Goal: Task Accomplishment & Management: Manage account settings

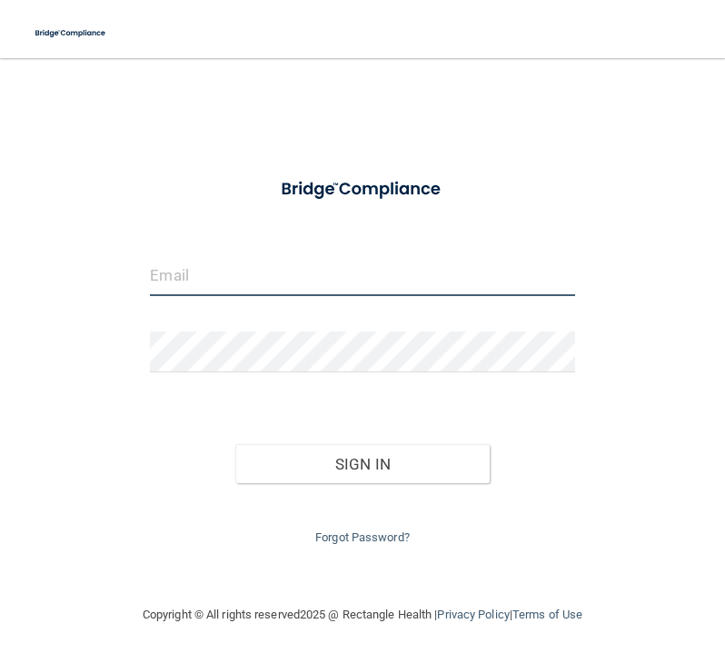
click at [297, 291] on input "email" at bounding box center [362, 275] width 424 height 41
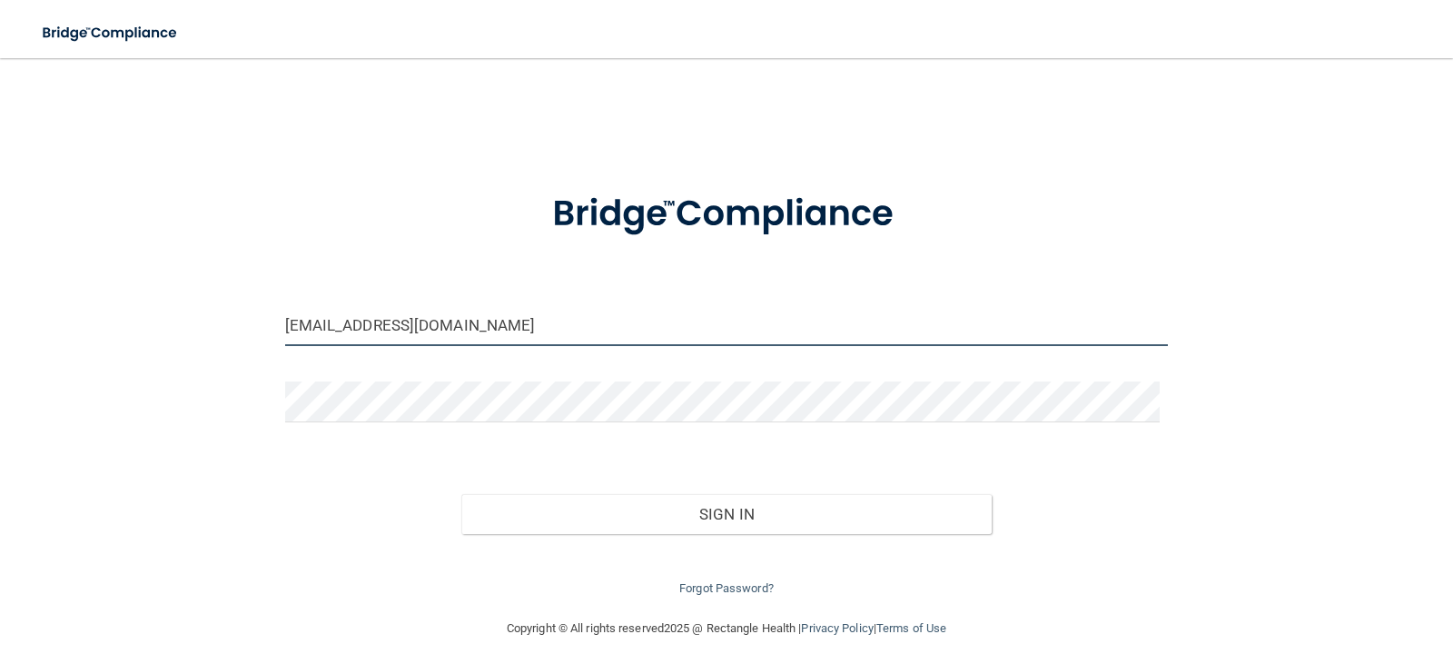
click at [607, 312] on input "[EMAIL_ADDRESS][DOMAIN_NAME]" at bounding box center [726, 325] width 883 height 41
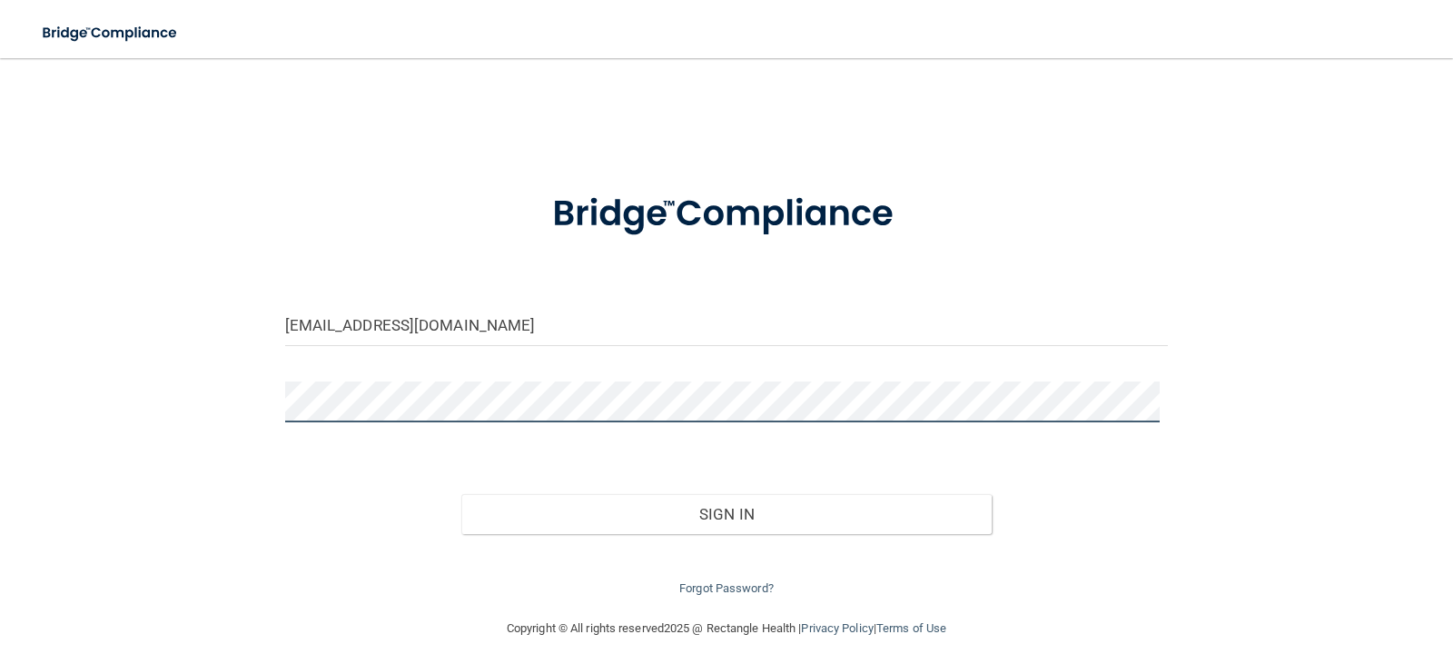
click at [461, 494] on button "Sign In" at bounding box center [726, 514] width 530 height 40
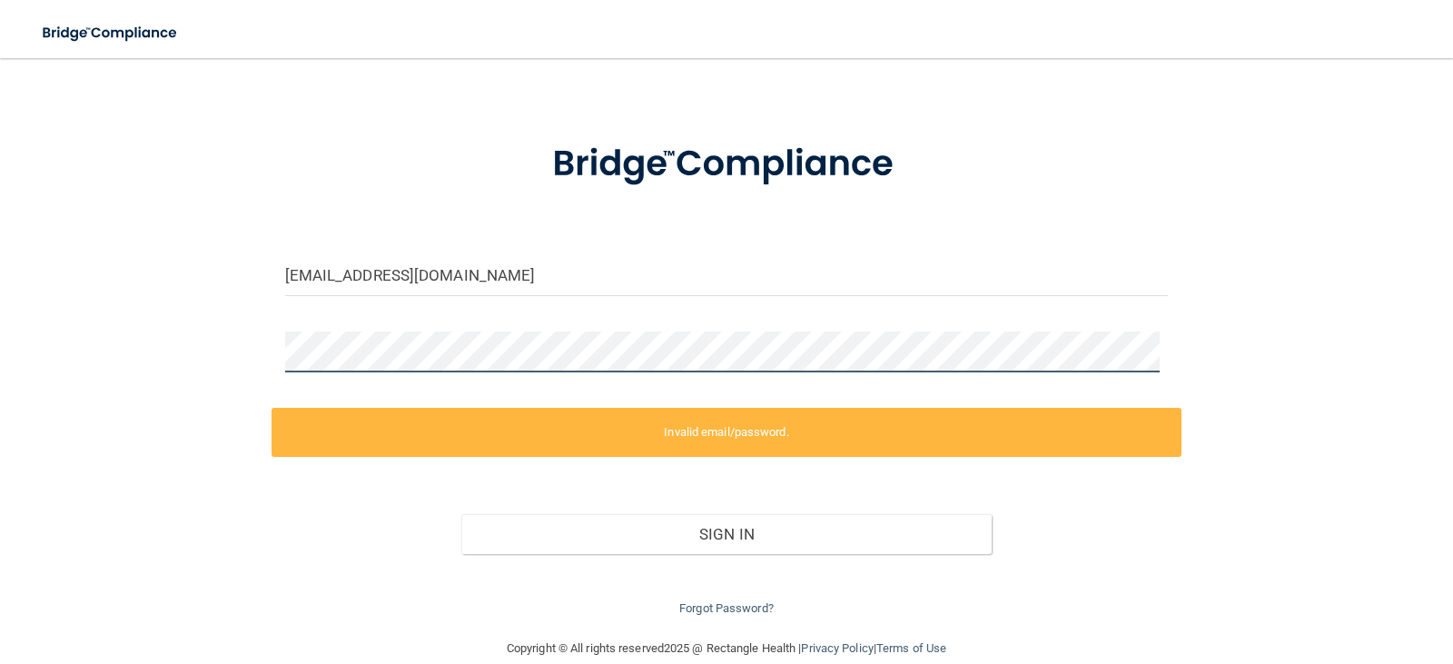
scroll to position [78, 0]
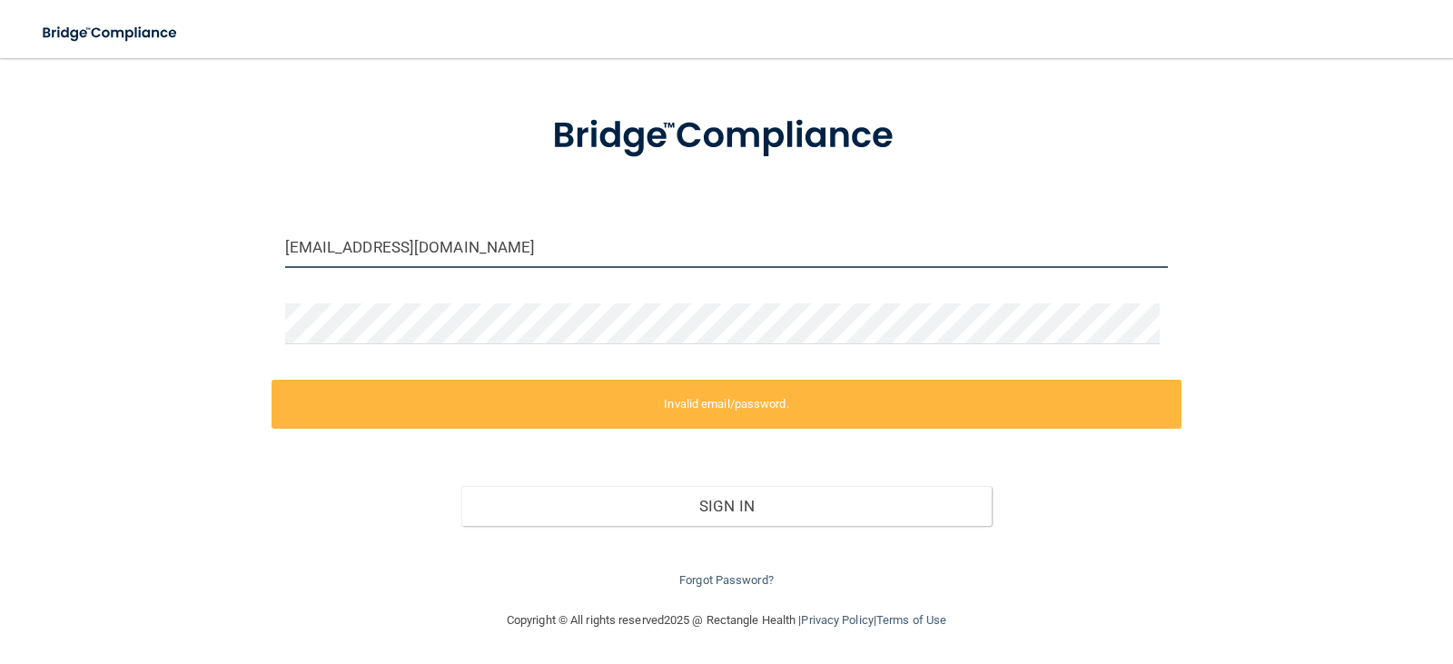
drag, startPoint x: 569, startPoint y: 253, endPoint x: 187, endPoint y: 272, distance: 382.7
click at [187, 272] on div "[EMAIL_ADDRESS][DOMAIN_NAME] Invalid email/password. You don't have permission …" at bounding box center [726, 294] width 1380 height 593
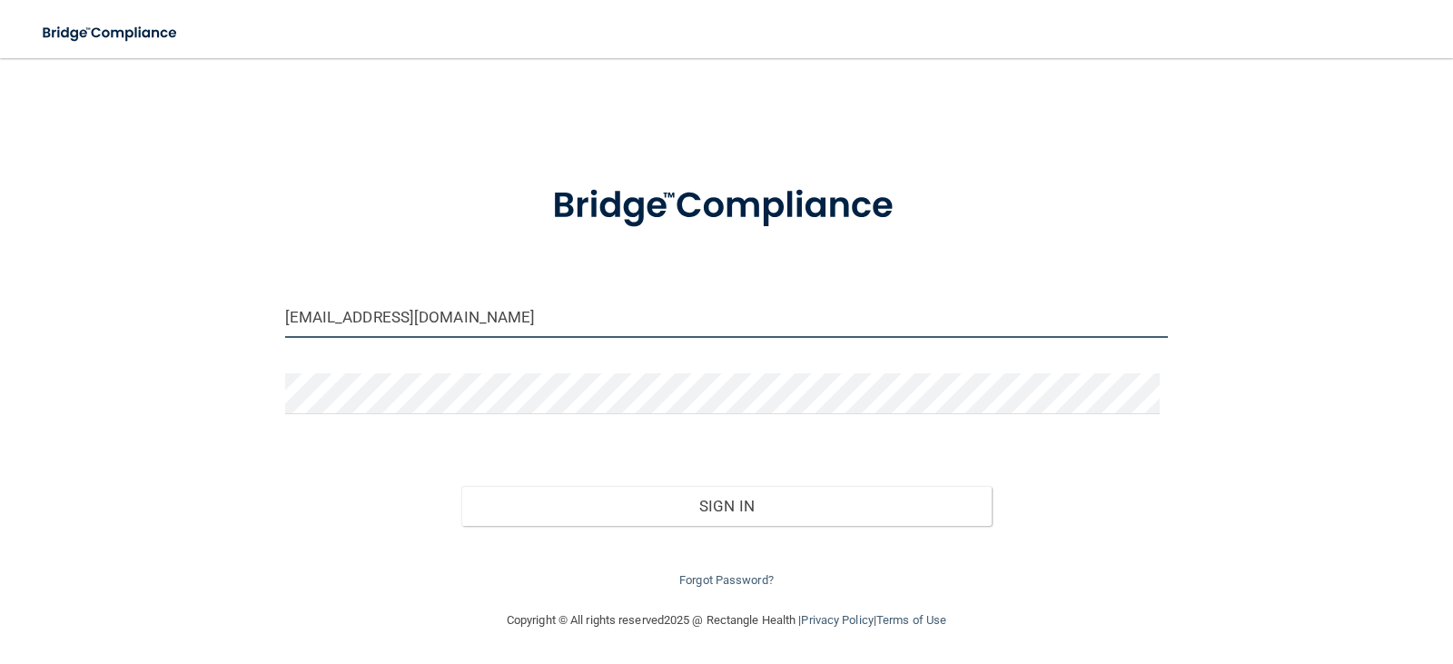
scroll to position [8, 0]
type input "[EMAIL_ADDRESS][DOMAIN_NAME]"
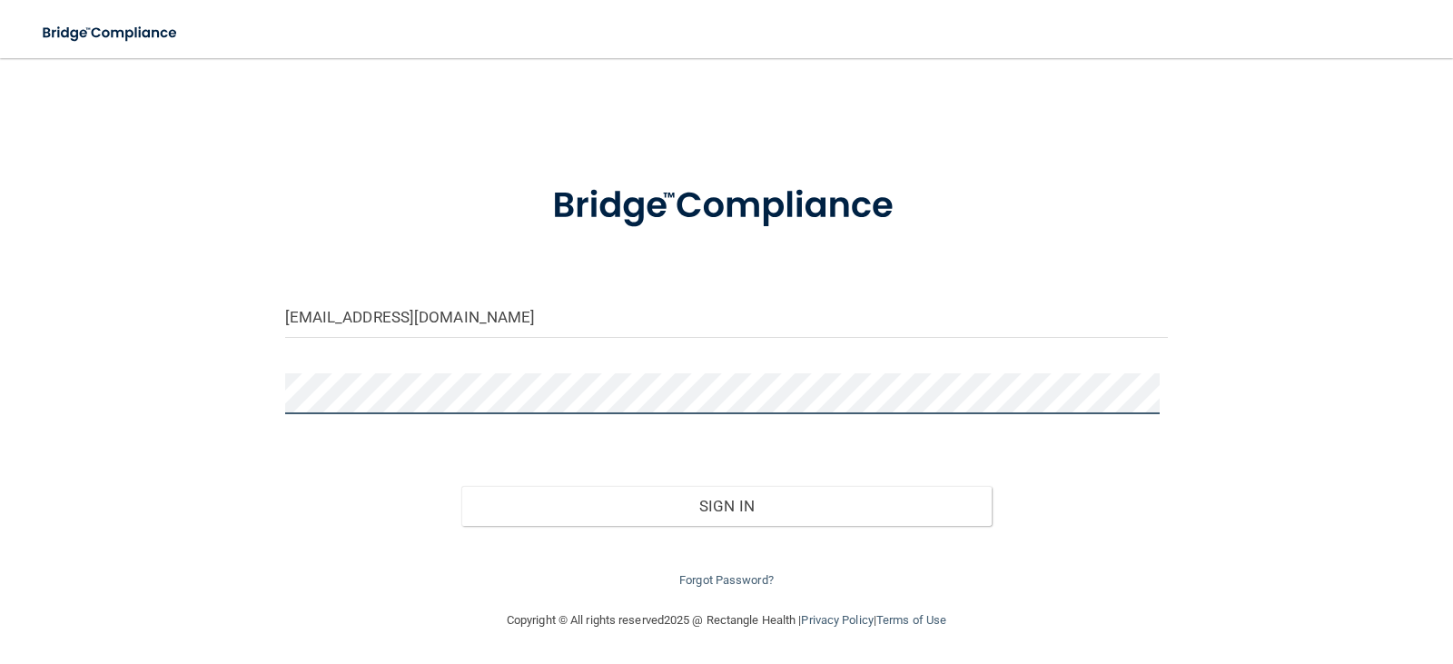
click at [197, 400] on div "[EMAIL_ADDRESS][DOMAIN_NAME] Invalid email/password. You don't have permission …" at bounding box center [726, 329] width 1380 height 523
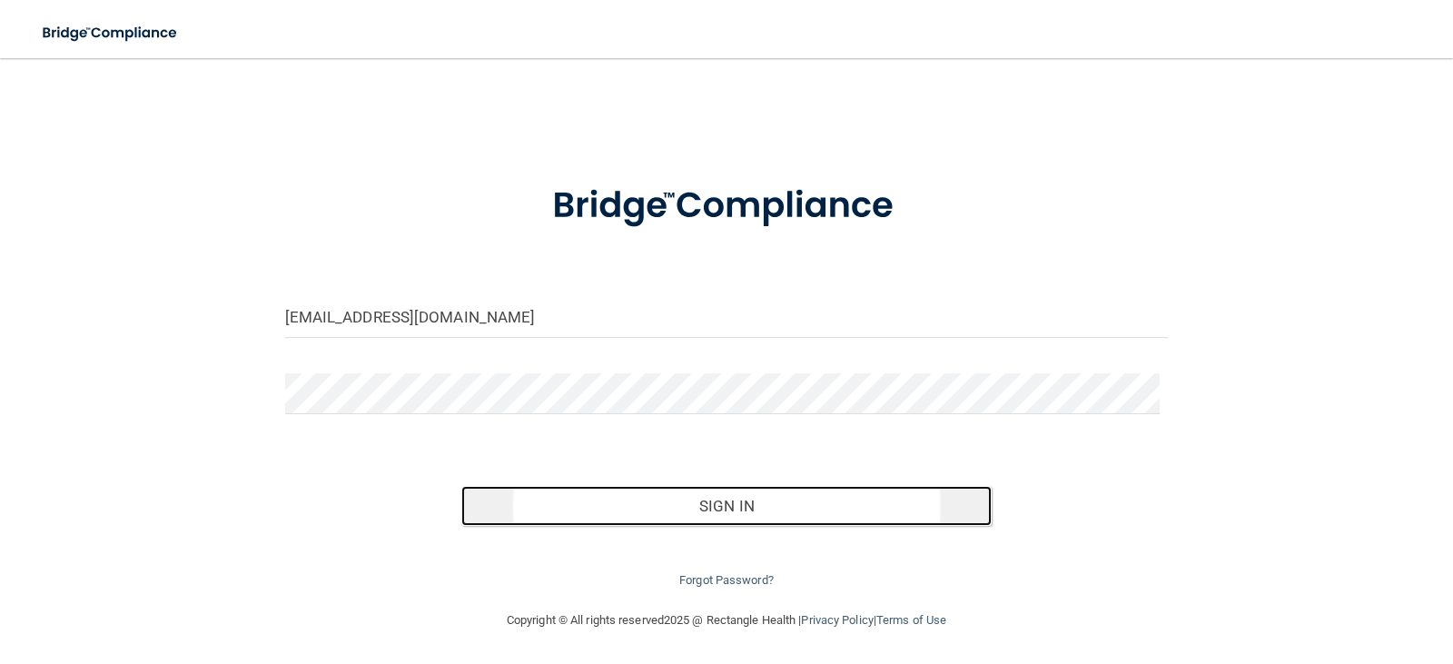
click at [721, 508] on button "Sign In" at bounding box center [726, 506] width 530 height 40
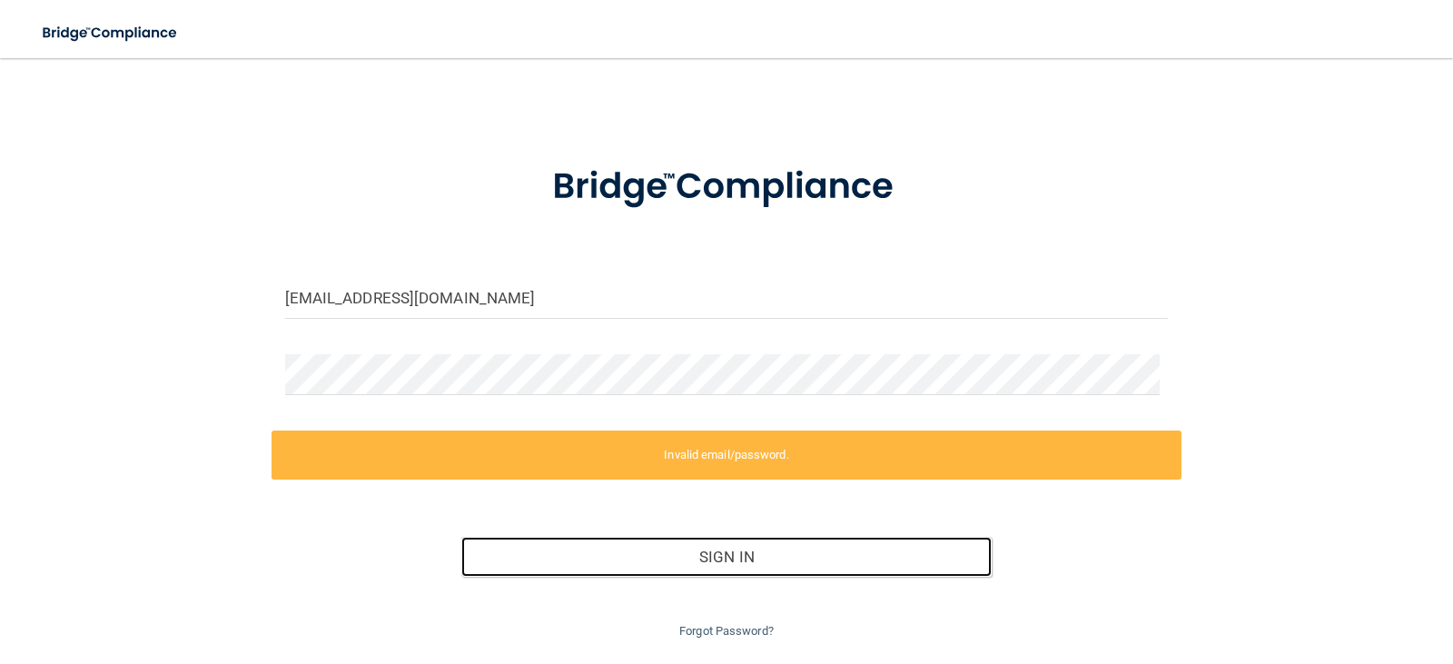
scroll to position [0, 0]
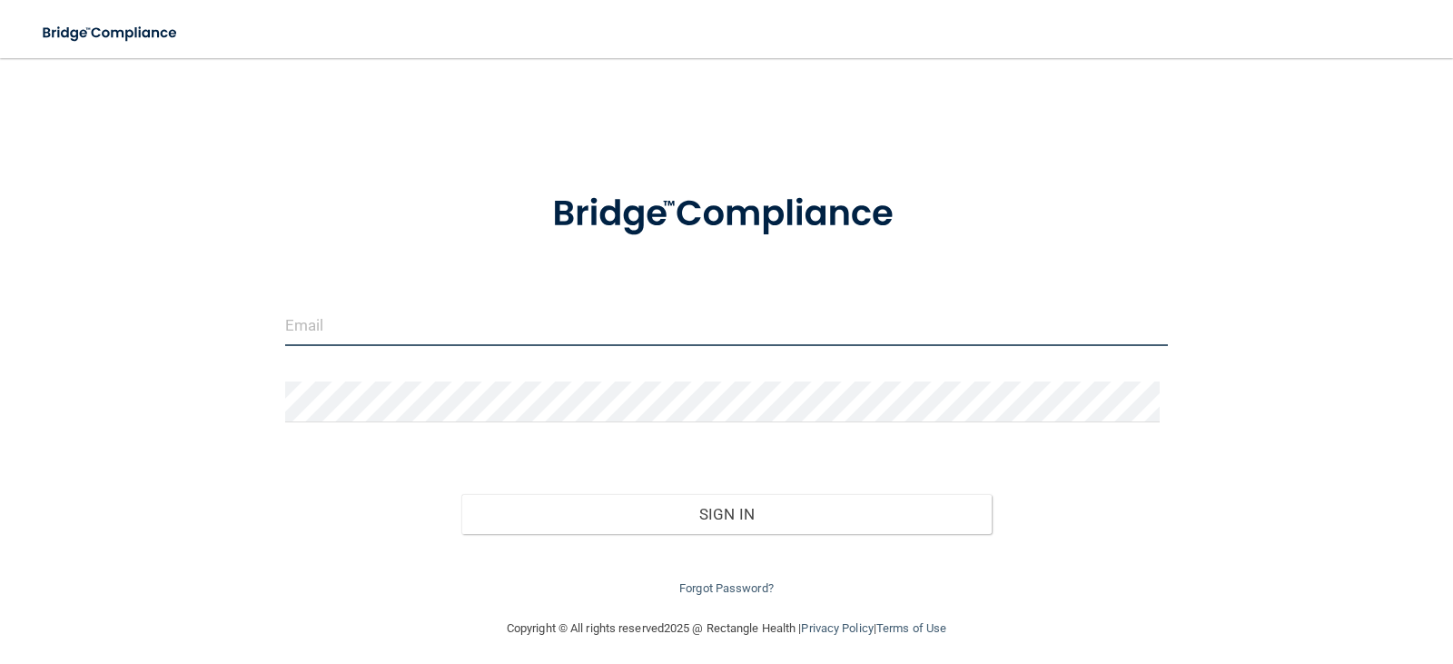
click at [498, 321] on input "email" at bounding box center [726, 325] width 883 height 41
type input "[EMAIL_ADDRESS][DOMAIN_NAME]"
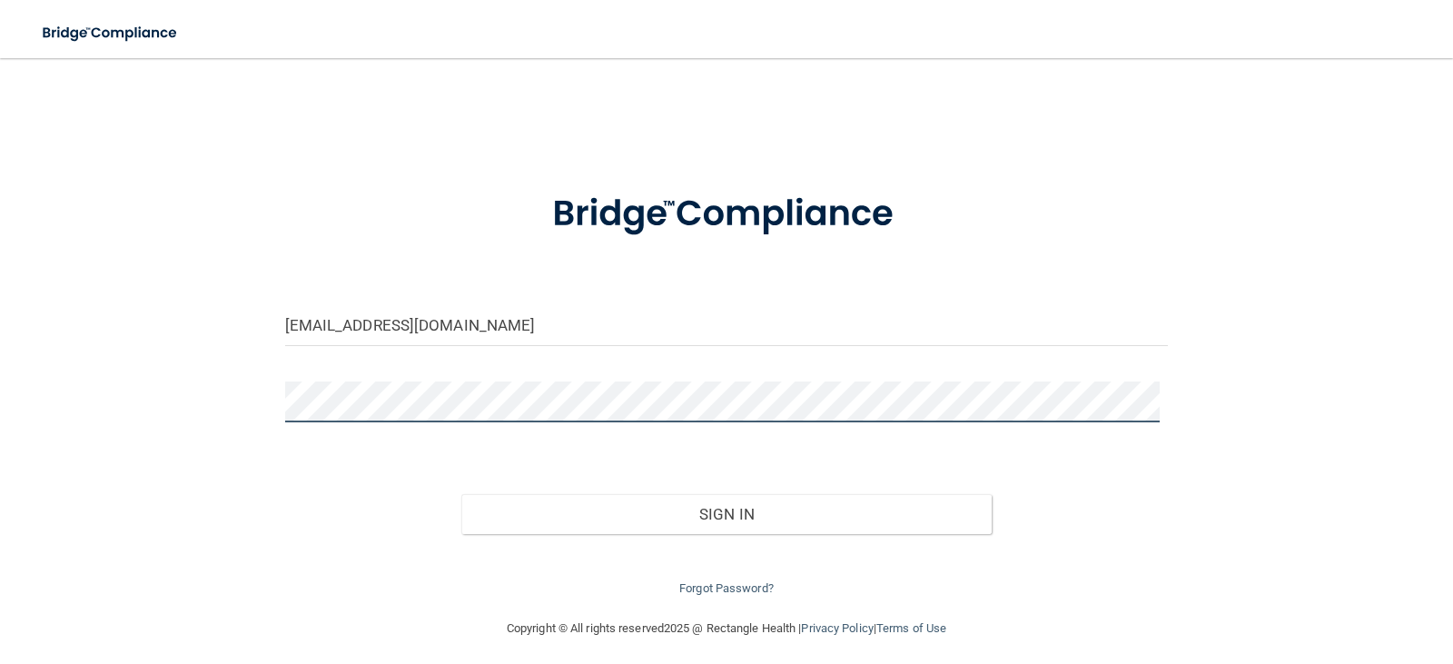
click at [461, 494] on button "Sign In" at bounding box center [726, 514] width 530 height 40
